Goal: Understand process/instructions: Learn how to perform a task or action

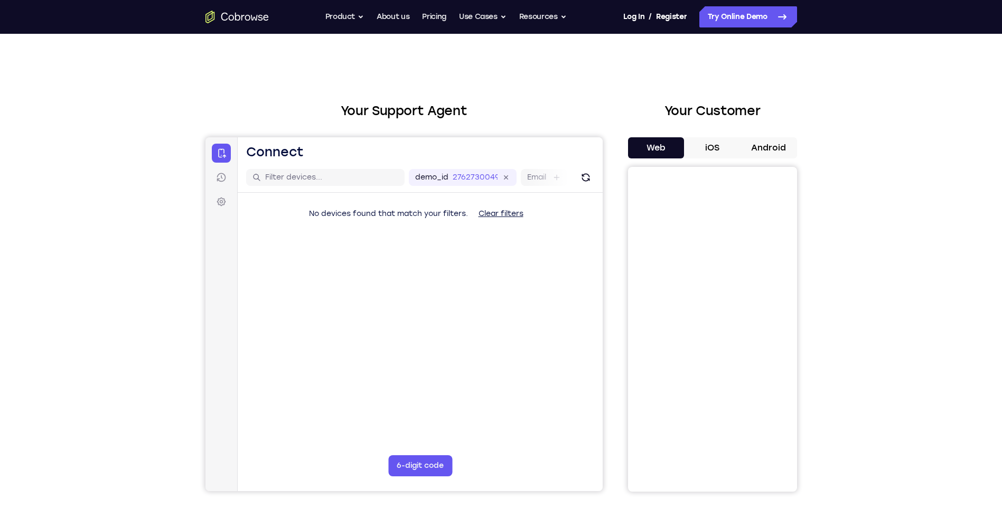
click at [757, 145] on button "Android" at bounding box center [769, 147] width 57 height 21
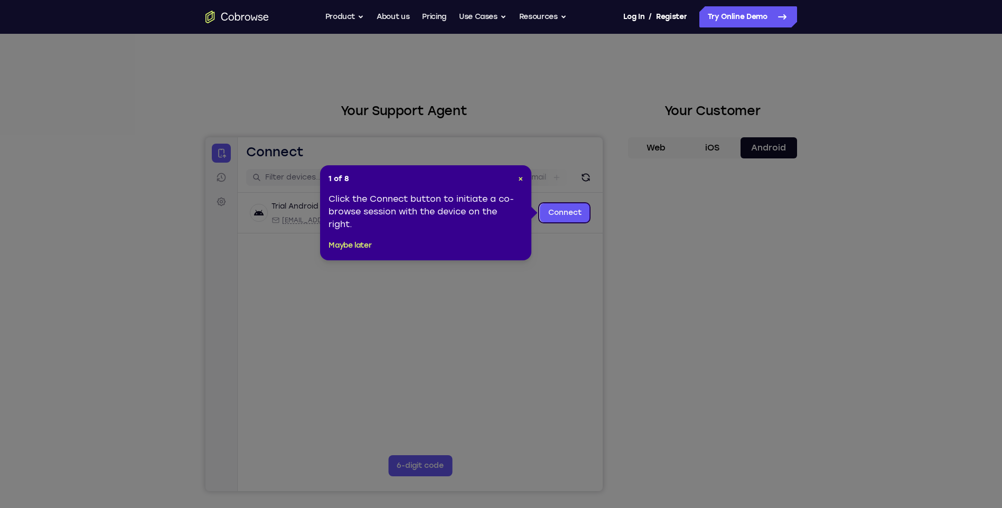
click at [499, 215] on div "Click the Connect button to initiate a co-browse session with the device on the…" at bounding box center [426, 212] width 194 height 38
click at [551, 210] on link "Connect" at bounding box center [564, 212] width 50 height 19
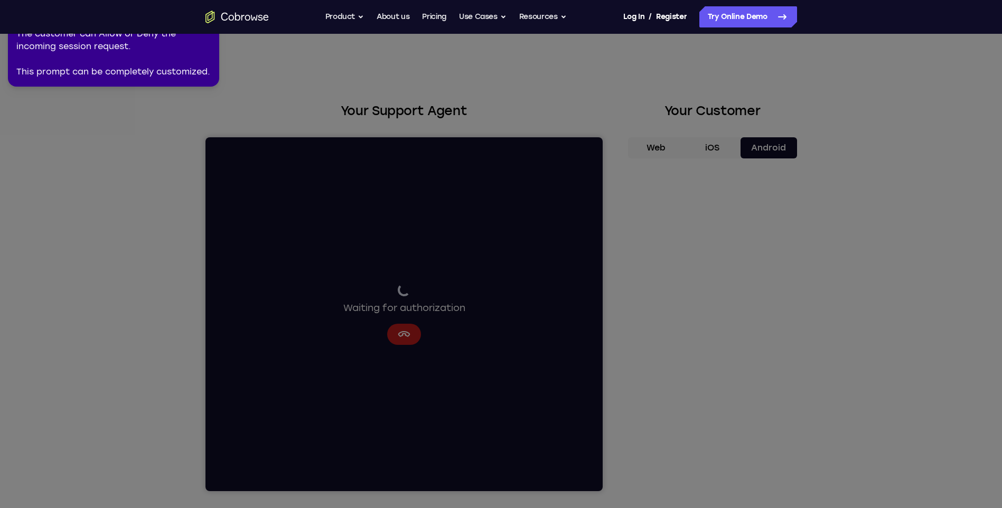
click at [758, 426] on icon at bounding box center [503, 252] width 1014 height 512
drag, startPoint x: 166, startPoint y: 100, endPoint x: 161, endPoint y: 92, distance: 9.2
click at [165, 100] on icon at bounding box center [503, 252] width 1014 height 512
click at [151, 69] on div "The customer can Allow or Deny the incoming session request. This prompt can be…" at bounding box center [113, 52] width 194 height 51
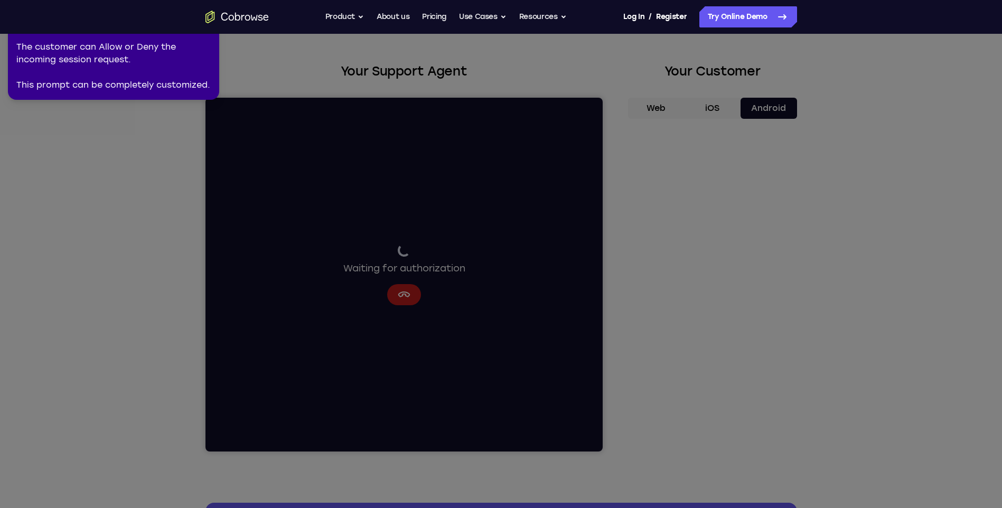
scroll to position [53, 0]
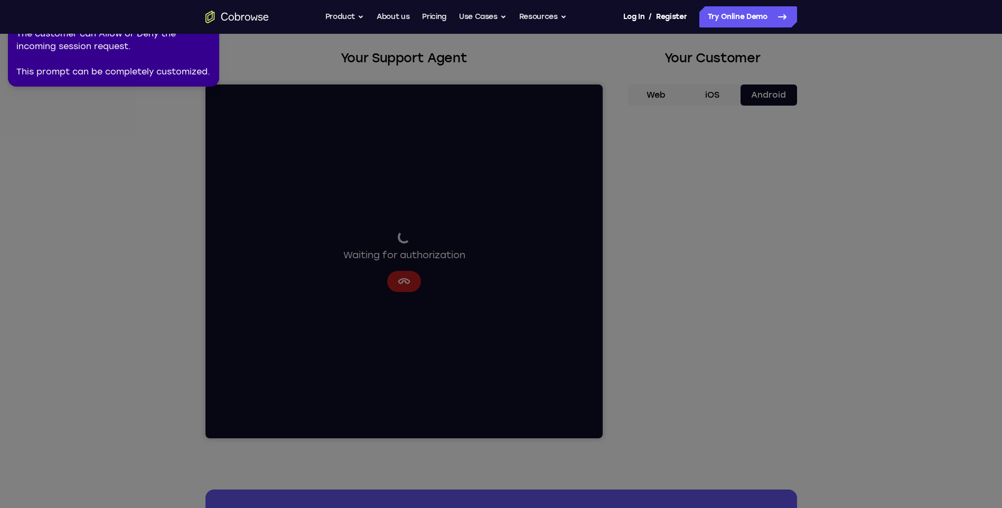
click at [137, 54] on div "The customer can Allow or Deny the incoming session request. This prompt can be…" at bounding box center [113, 52] width 194 height 51
drag, startPoint x: 772, startPoint y: 190, endPoint x: 961, endPoint y: 130, distance: 199.0
click at [781, 188] on icon at bounding box center [503, 252] width 1014 height 512
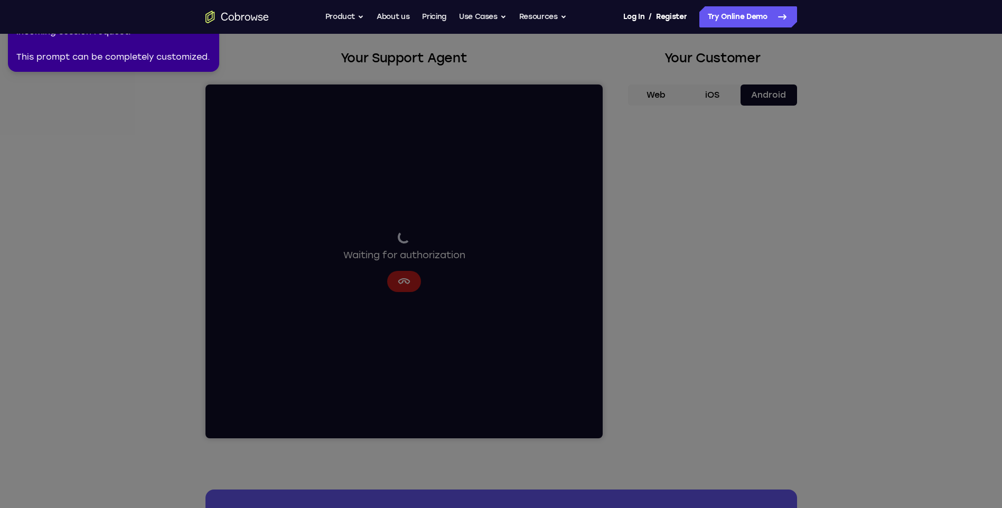
scroll to position [0, 0]
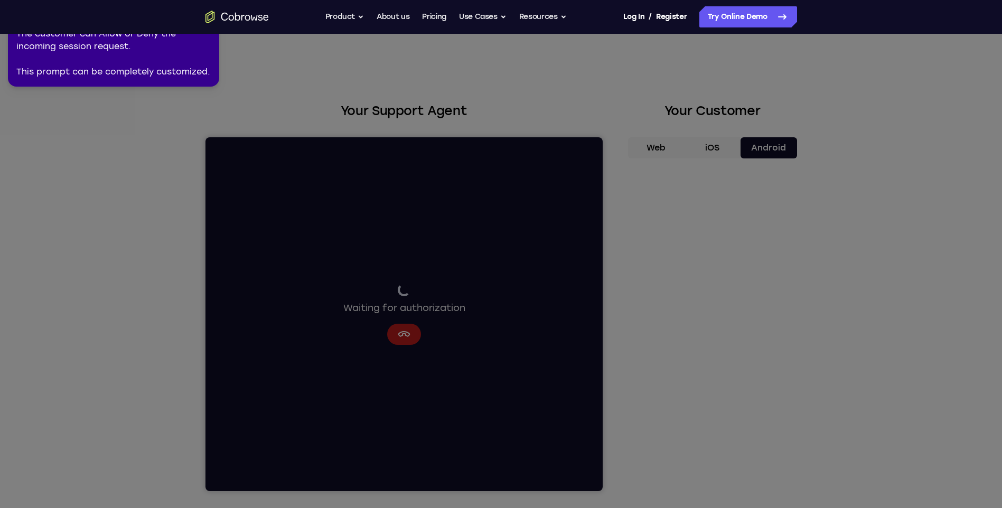
drag, startPoint x: 148, startPoint y: 66, endPoint x: 156, endPoint y: 66, distance: 7.9
click at [156, 66] on div "The customer can Allow or Deny the incoming session request. This prompt can be…" at bounding box center [113, 52] width 194 height 51
click at [719, 287] on icon at bounding box center [503, 252] width 1014 height 512
drag, startPoint x: 734, startPoint y: 402, endPoint x: 725, endPoint y: 367, distance: 36.5
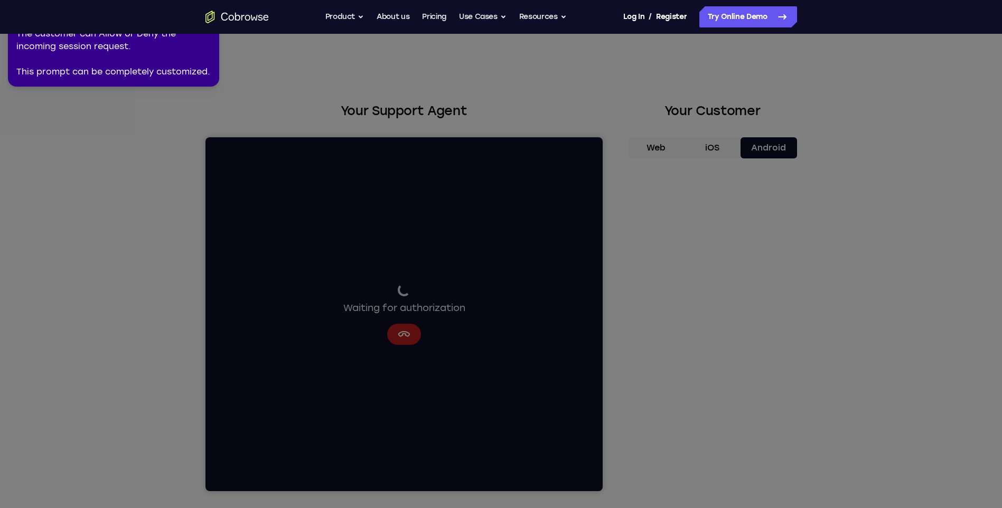
click at [734, 401] on icon at bounding box center [503, 252] width 1014 height 512
click at [406, 349] on icon at bounding box center [503, 252] width 1014 height 512
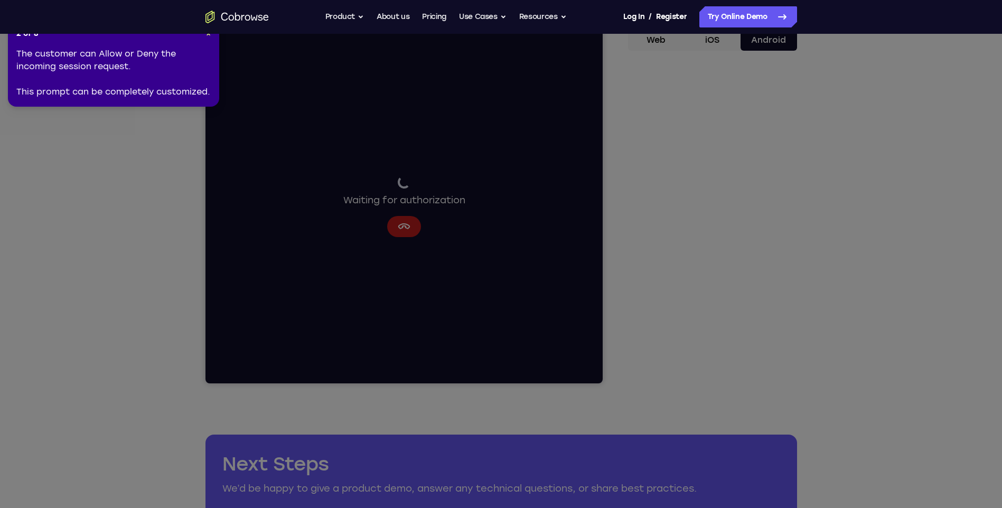
scroll to position [106, 0]
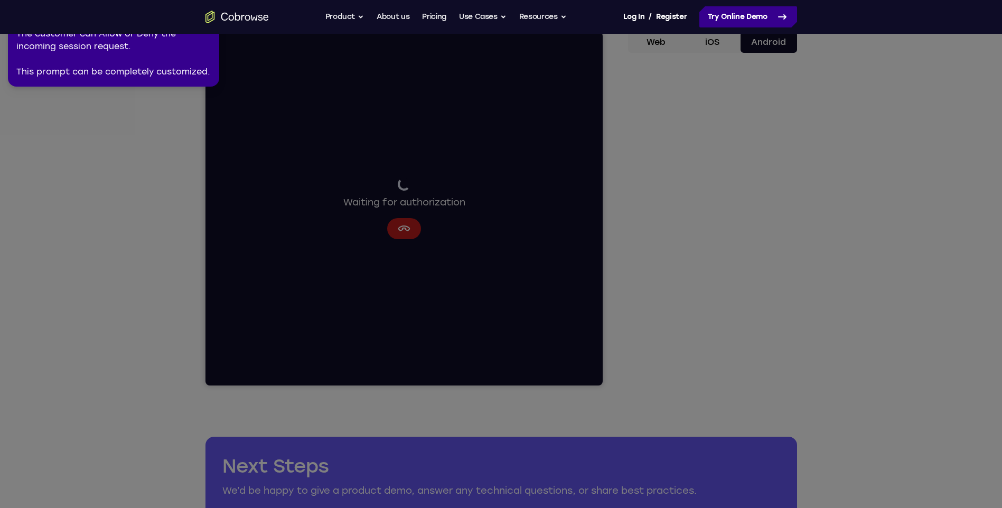
click at [750, 14] on link "Try Online Demo" at bounding box center [748, 16] width 98 height 21
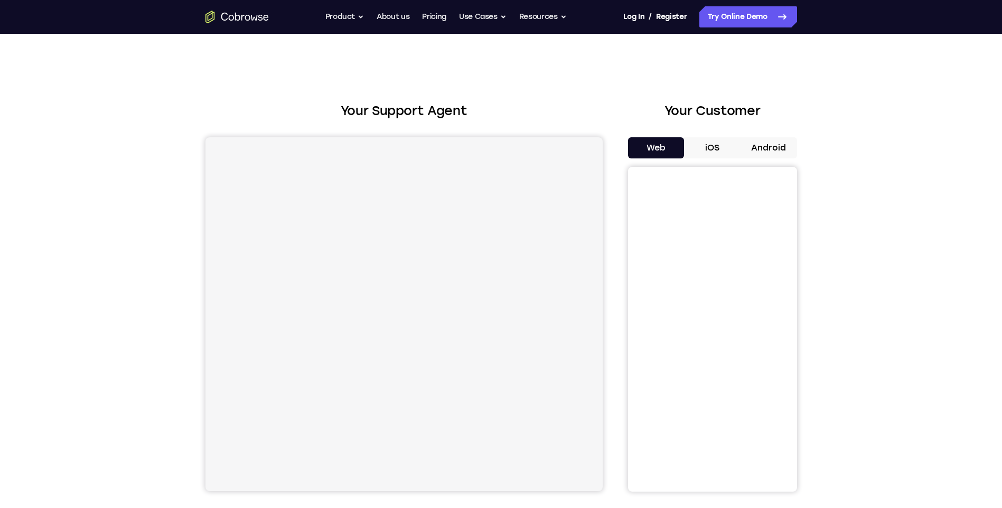
click at [768, 146] on button "Android" at bounding box center [769, 147] width 57 height 21
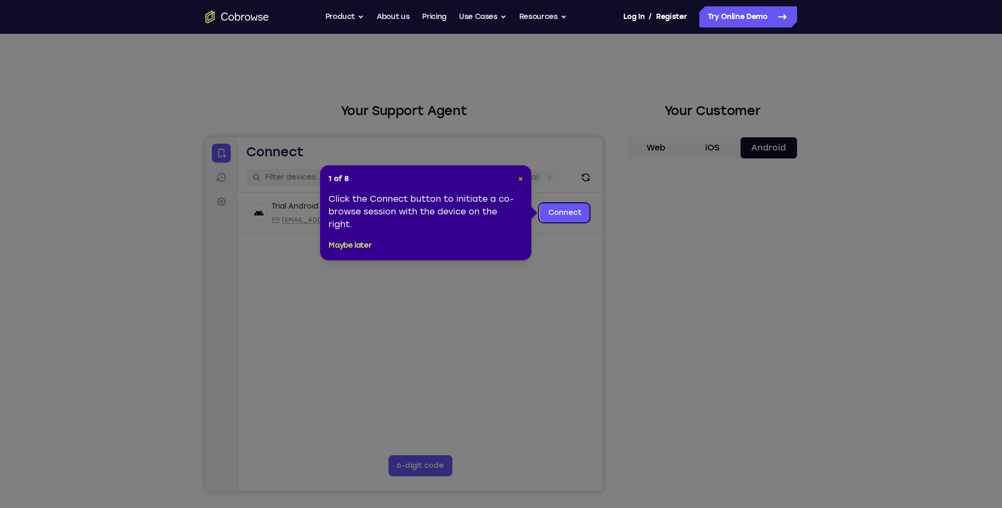
drag, startPoint x: 519, startPoint y: 179, endPoint x: 348, endPoint y: 73, distance: 201.8
click at [519, 179] on span "×" at bounding box center [520, 178] width 5 height 9
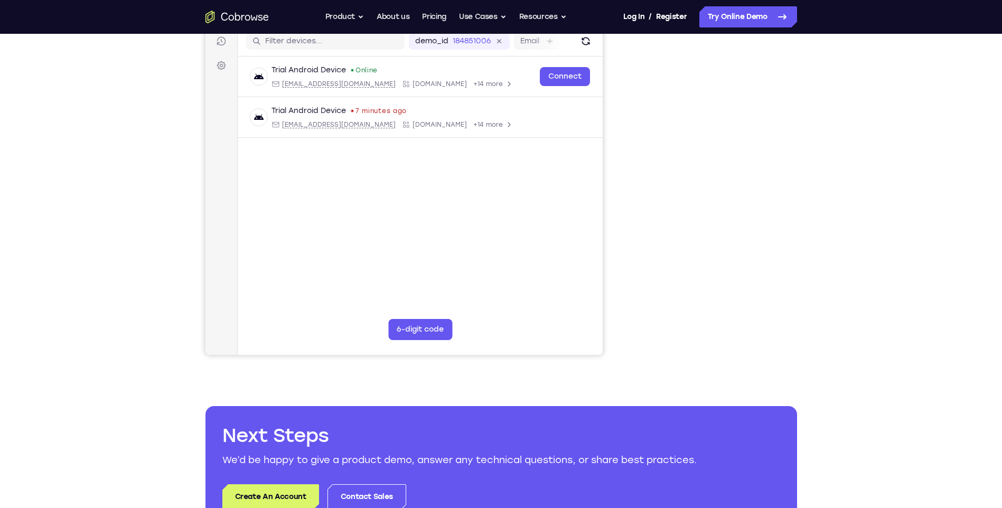
scroll to position [158, 0]
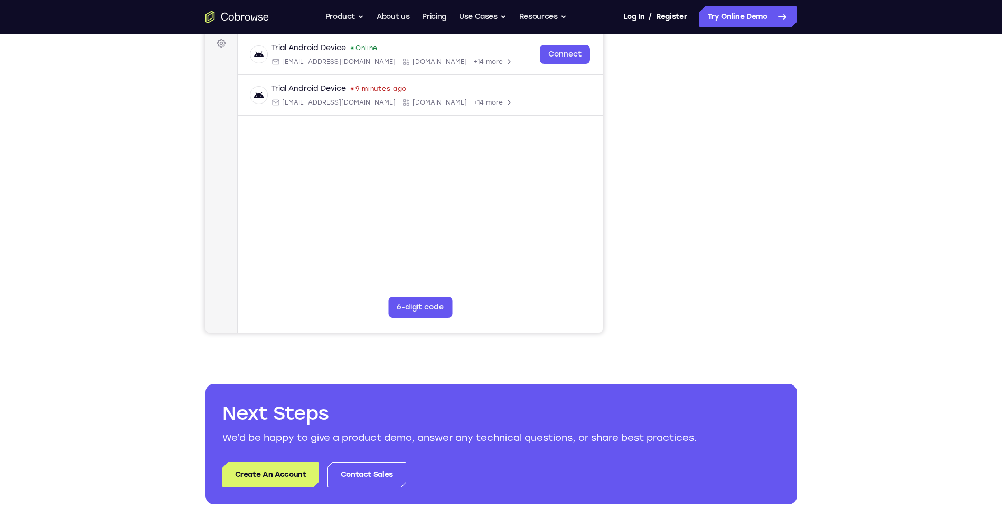
click at [175, 104] on div "Your Support Agent Your Customer Web iOS Android Next Steps We’d be happy to gi…" at bounding box center [501, 223] width 676 height 697
